Goal: Find contact information: Obtain details needed to contact an individual or organization

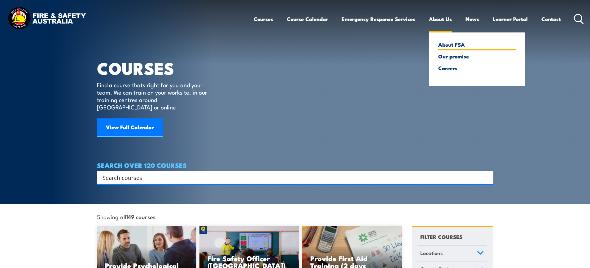
click at [440, 42] on link "About FSA" at bounding box center [476, 45] width 77 height 6
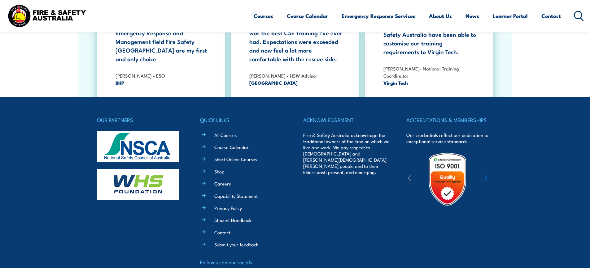
scroll to position [2035, 0]
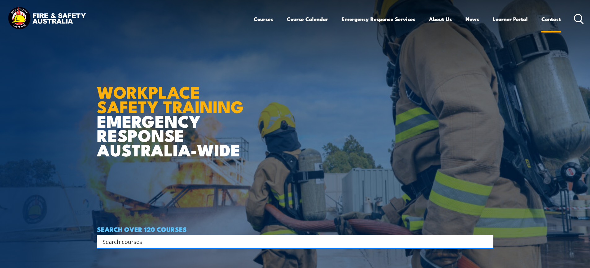
click at [551, 20] on link "Contact" at bounding box center [551, 19] width 20 height 16
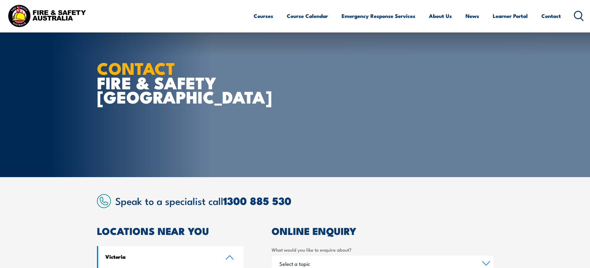
scroll to position [93, 0]
